Goal: Find specific page/section: Find specific page/section

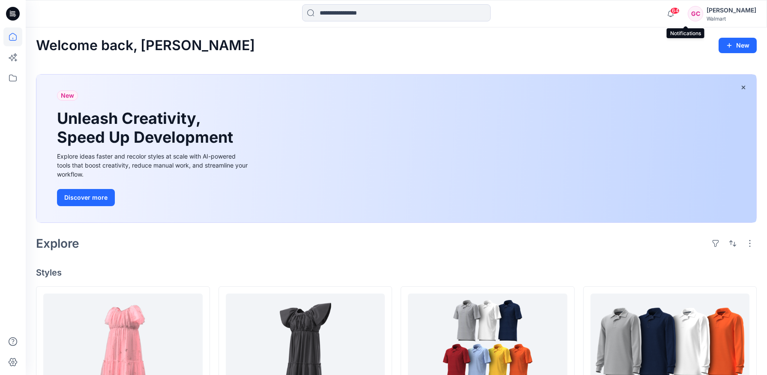
click at [680, 12] on span "64" at bounding box center [674, 10] width 9 height 7
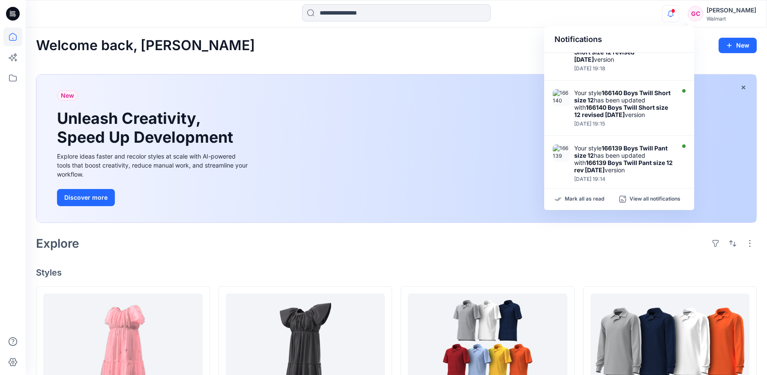
scroll to position [373, 0]
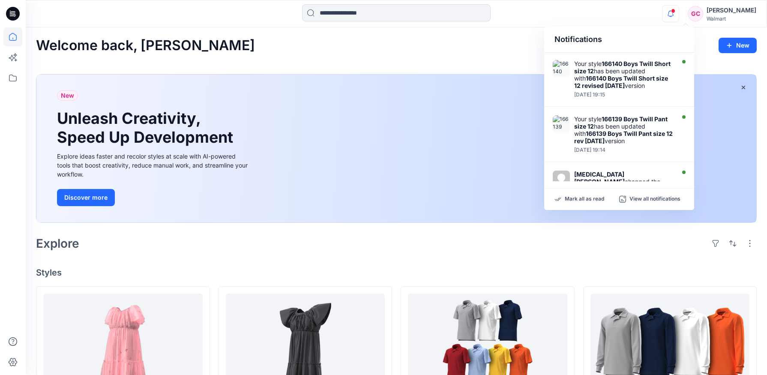
click at [678, 29] on div "Notifications" at bounding box center [619, 40] width 150 height 26
click at [17, 79] on icon at bounding box center [12, 78] width 19 height 19
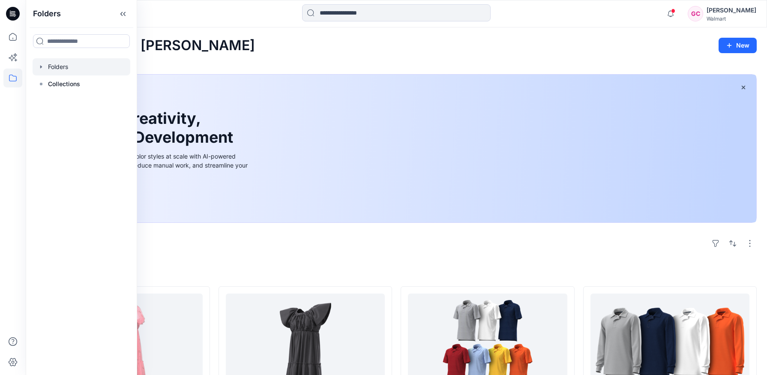
click at [54, 69] on div at bounding box center [82, 66] width 98 height 17
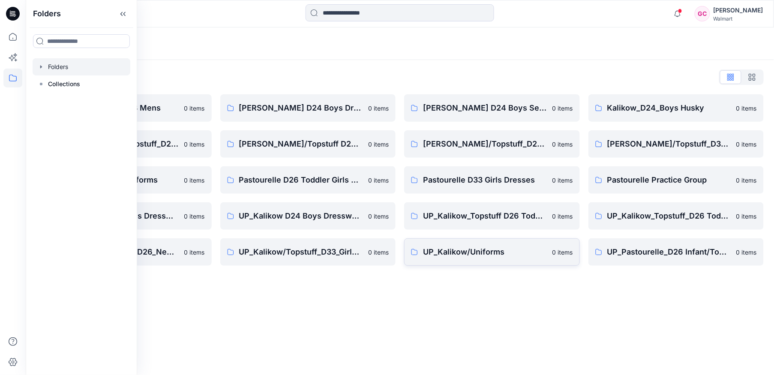
click at [474, 245] on link "UP_Kalikow/Uniforms 0 items" at bounding box center [492, 251] width 176 height 27
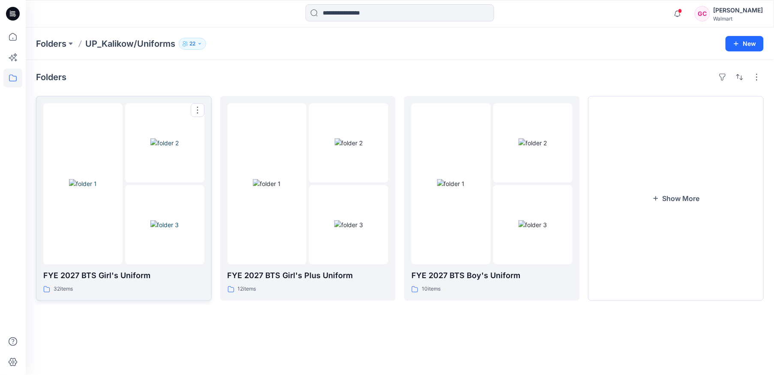
click at [150, 229] on img at bounding box center [164, 224] width 29 height 9
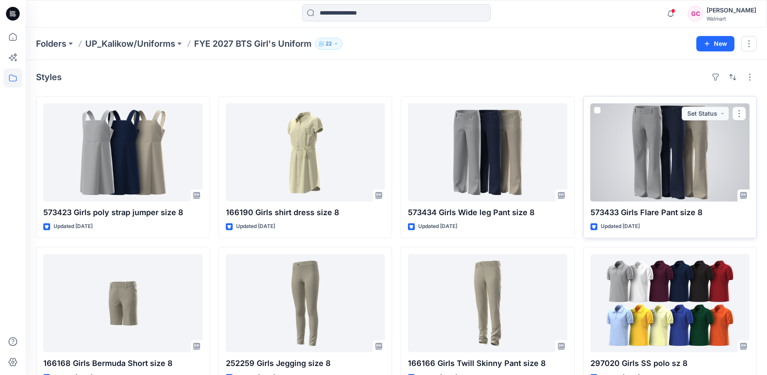
scroll to position [48, 0]
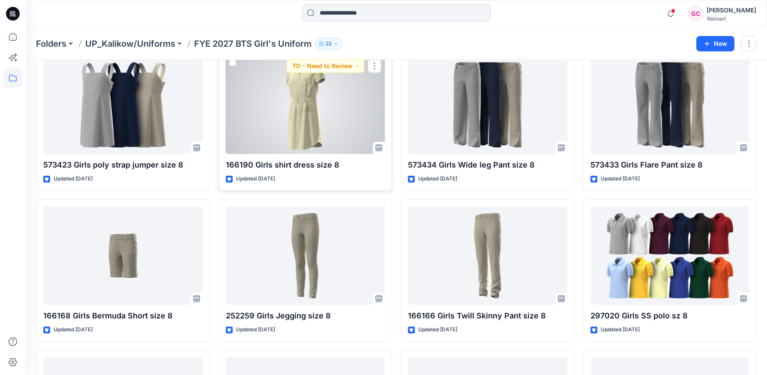
click at [303, 127] on div at bounding box center [305, 105] width 159 height 98
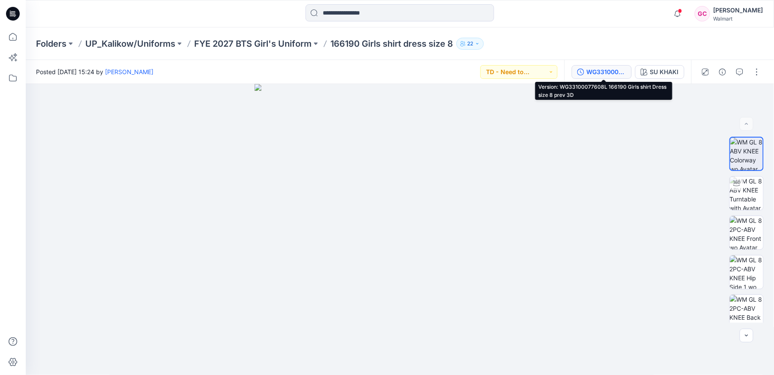
click at [600, 73] on div "WG33100077608L 166190 Girls shirt Dress size 8 prev 3D" at bounding box center [606, 71] width 39 height 9
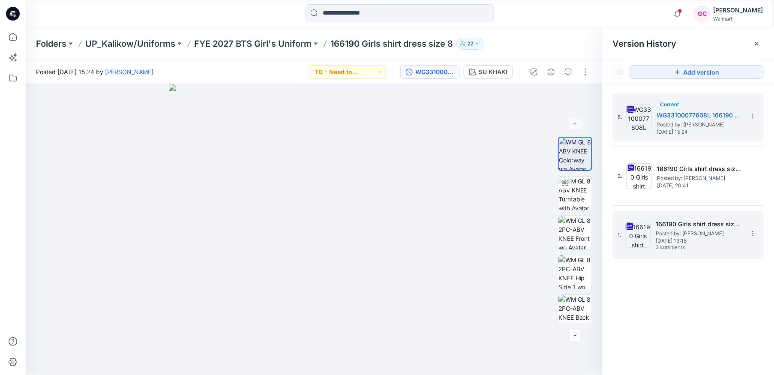
click at [670, 233] on span "Posted by: [PERSON_NAME]" at bounding box center [699, 233] width 86 height 9
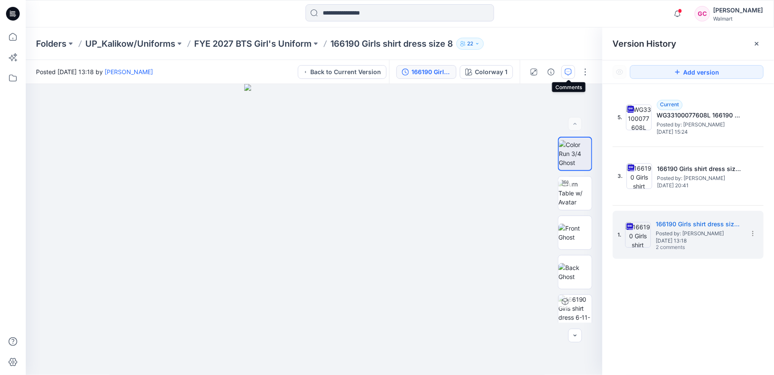
click at [572, 72] on icon "button" at bounding box center [568, 72] width 7 height 7
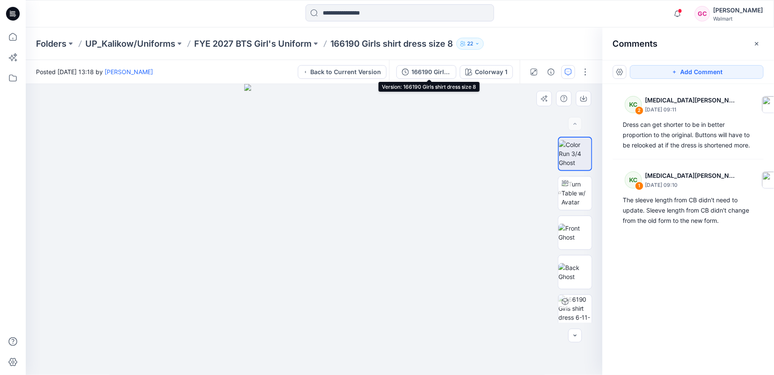
drag, startPoint x: 424, startPoint y: 71, endPoint x: 470, endPoint y: 86, distance: 48.5
click at [424, 71] on div "166190 Girls shirt dress size 8" at bounding box center [430, 71] width 39 height 9
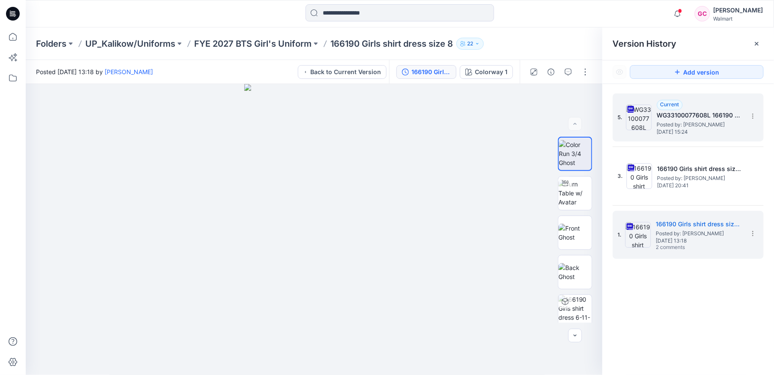
click at [684, 129] on span "[DATE] 15:24" at bounding box center [700, 132] width 86 height 6
